Goal: Task Accomplishment & Management: Manage account settings

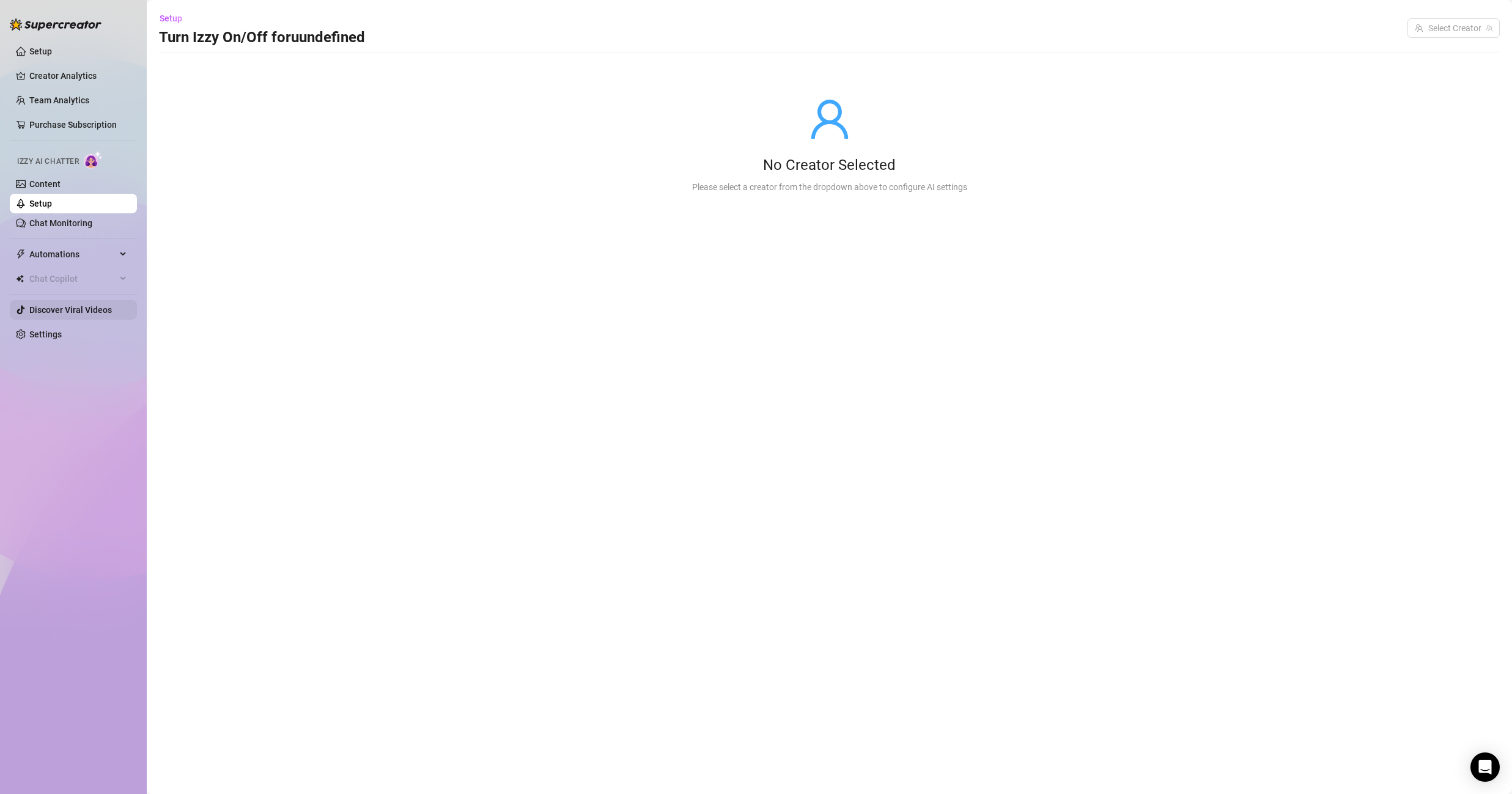
click at [74, 315] on link "Discover Viral Videos" at bounding box center [70, 310] width 83 height 9
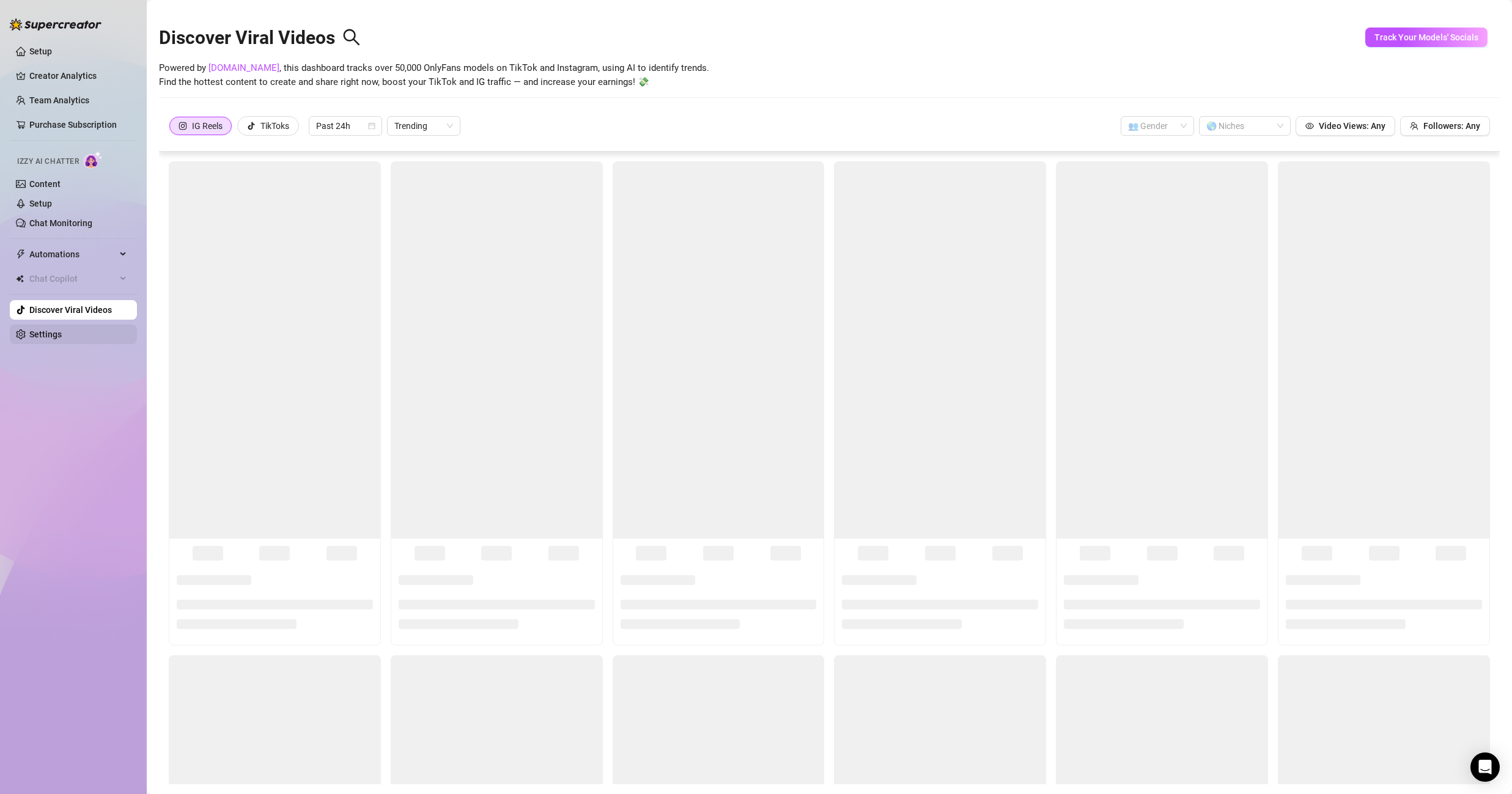
click at [61, 329] on link "Settings" at bounding box center [45, 333] width 32 height 9
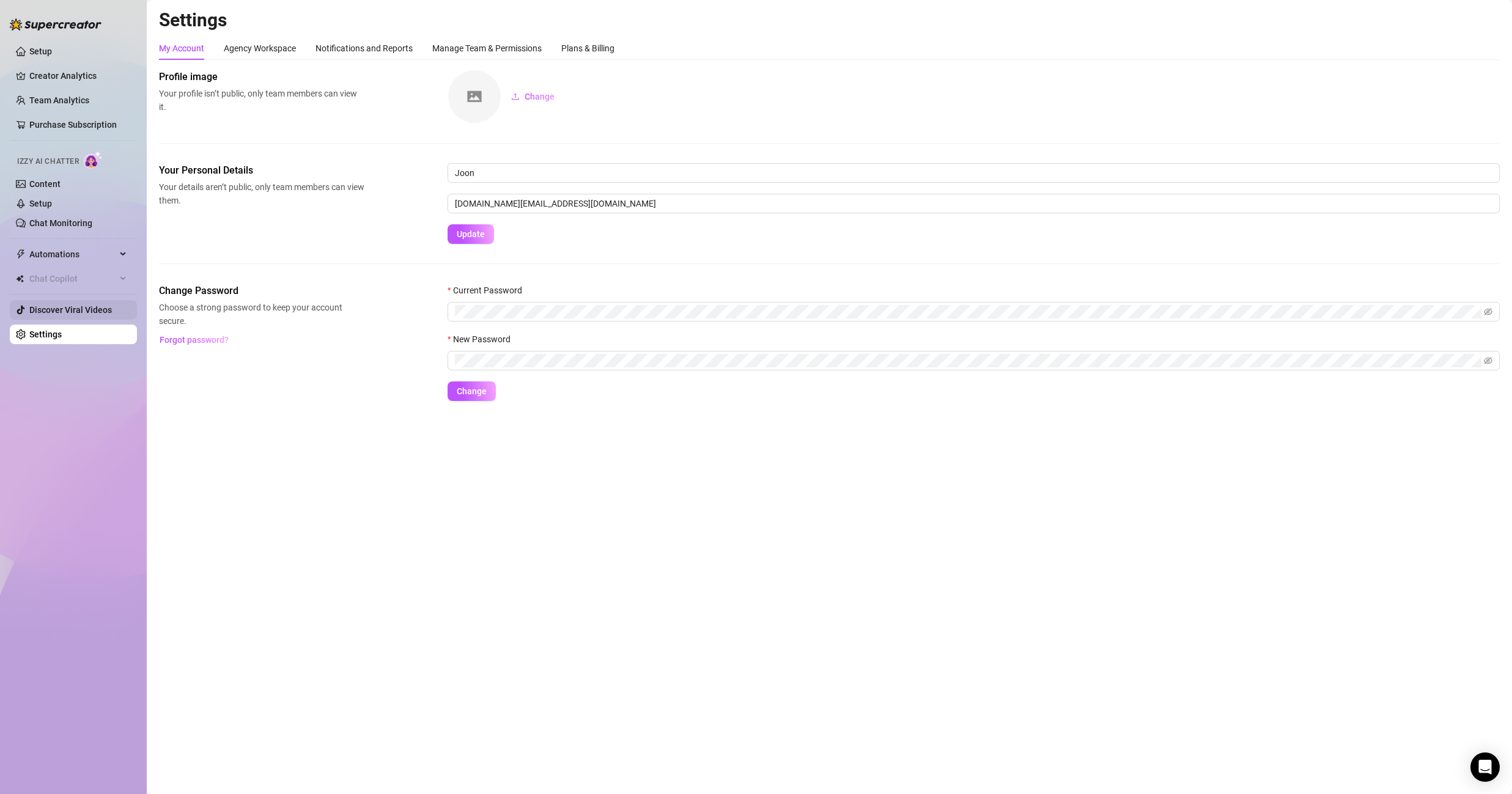
click at [80, 313] on link "Discover Viral Videos" at bounding box center [70, 310] width 83 height 9
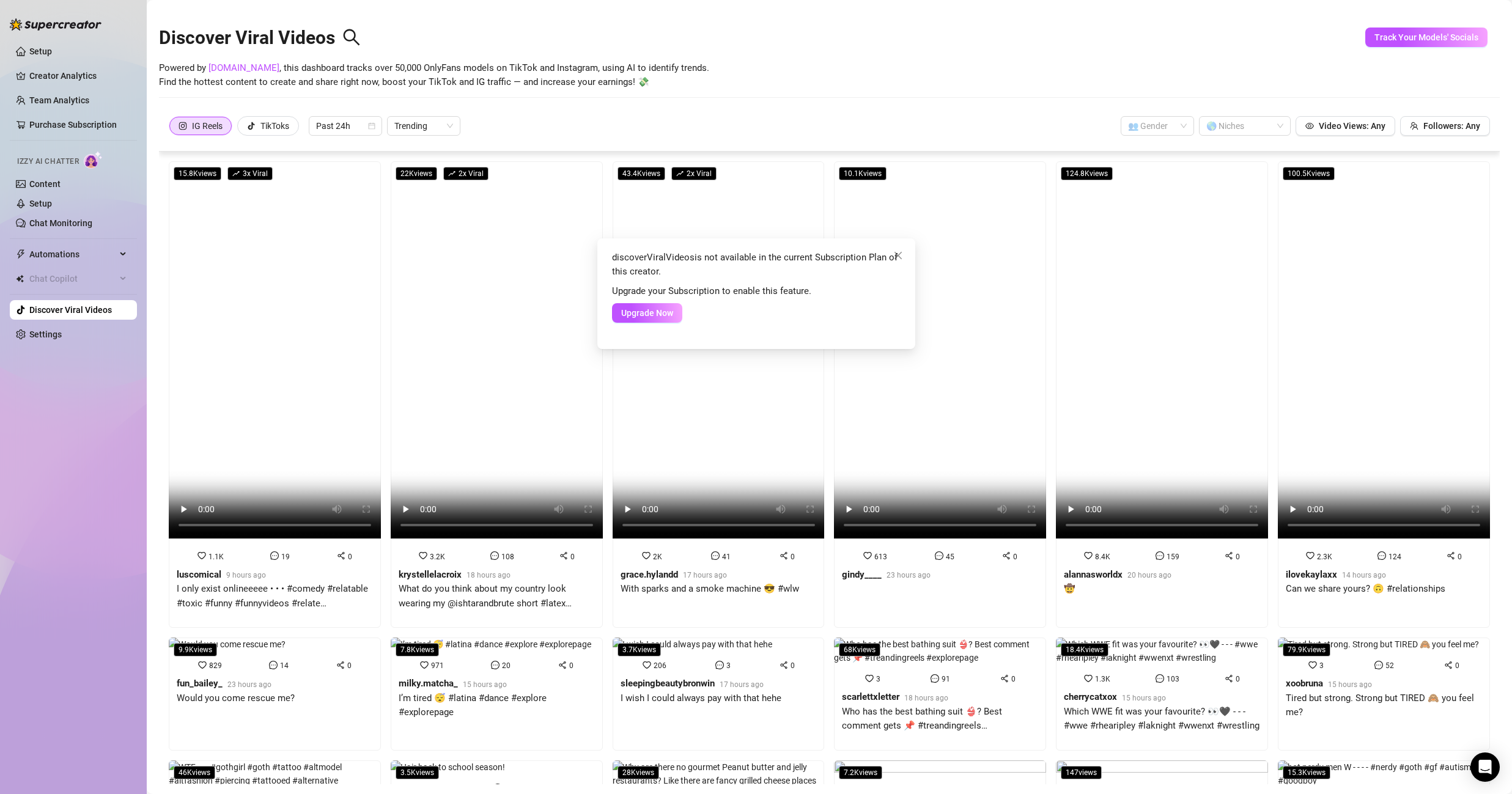
click at [72, 330] on div "discoverViralVideos is not available in the current Subscription Plan of this c…" at bounding box center [756, 397] width 1512 height 794
click at [65, 338] on div "discoverViralVideos is not available in the current Subscription Plan of this c…" at bounding box center [756, 397] width 1512 height 794
click at [61, 338] on link "Settings" at bounding box center [45, 333] width 32 height 9
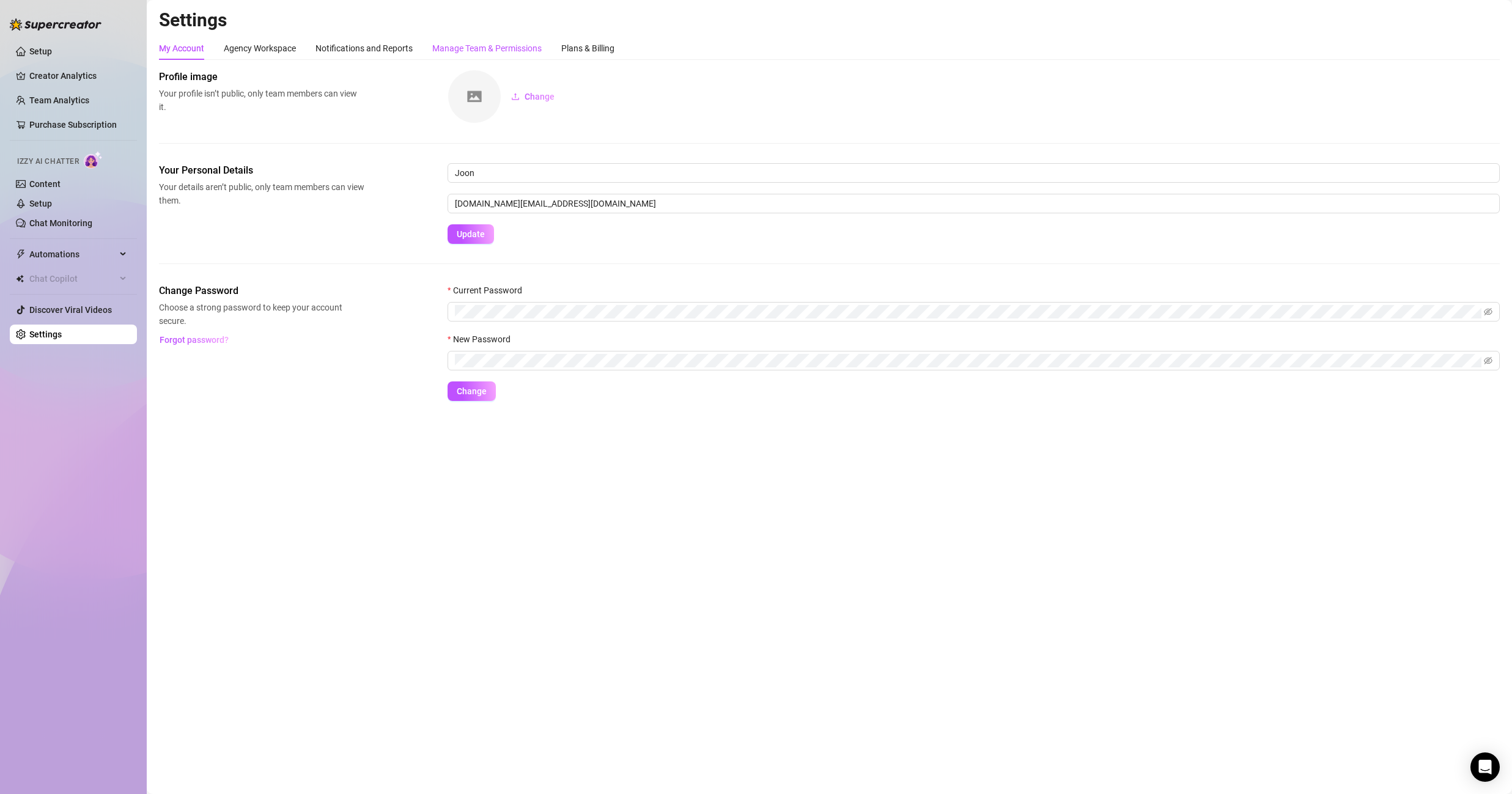
click at [513, 49] on div "Manage Team & Permissions" at bounding box center [487, 49] width 109 height 14
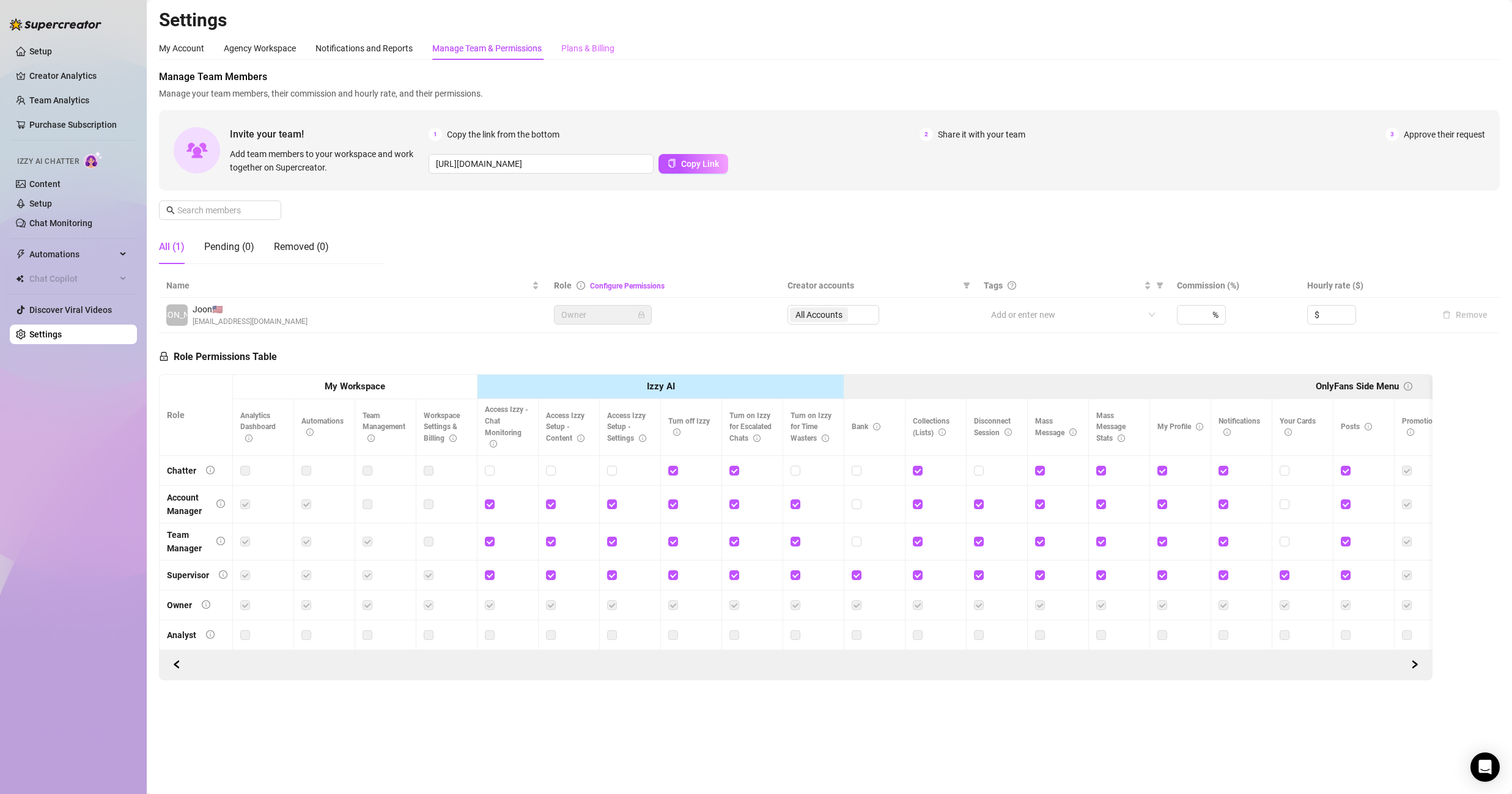
drag, startPoint x: 580, startPoint y: 37, endPoint x: 588, endPoint y: 42, distance: 9.4
click at [580, 37] on div "Plans & Billing" at bounding box center [588, 48] width 53 height 23
click at [586, 42] on div "Plans & Billing" at bounding box center [588, 49] width 53 height 14
click at [587, 40] on div "Plans & Billing" at bounding box center [588, 48] width 53 height 23
